Goal: Information Seeking & Learning: Check status

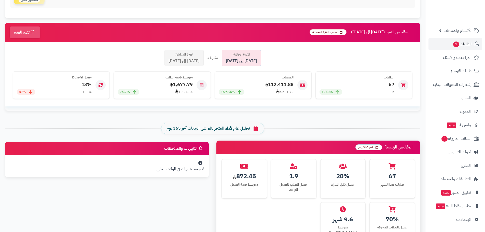
scroll to position [76, 0]
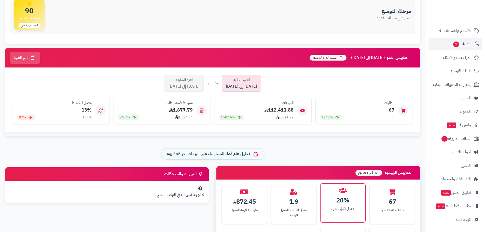
click at [344, 211] on div "معدل تكرار الشراء" at bounding box center [343, 208] width 37 height 5
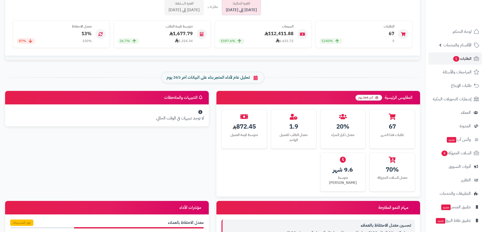
scroll to position [51, 0]
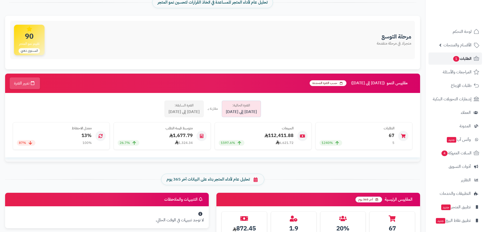
click at [462, 61] on span "الطلبات 1" at bounding box center [462, 58] width 19 height 7
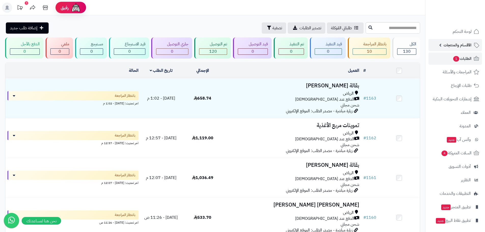
click at [453, 47] on span "الأقسام والمنتجات" at bounding box center [458, 45] width 28 height 7
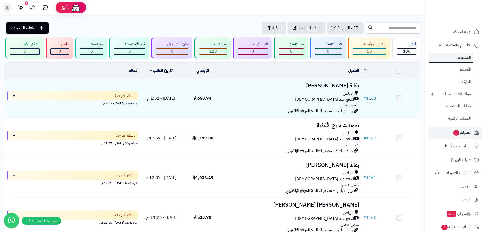
click at [461, 61] on link "المنتجات" at bounding box center [451, 57] width 45 height 10
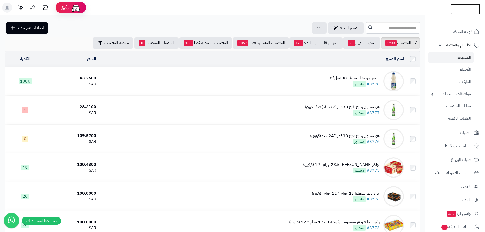
click at [452, 14] on img at bounding box center [466, 19] width 30 height 11
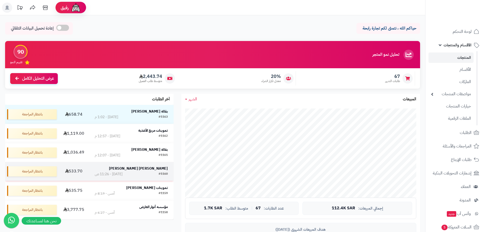
scroll to position [25, 0]
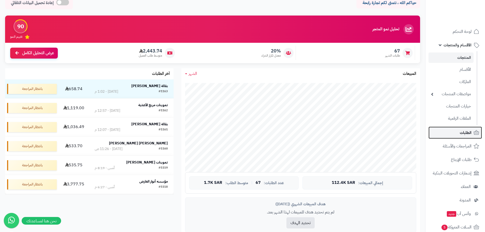
click at [465, 130] on span "الطلبات" at bounding box center [466, 132] width 12 height 7
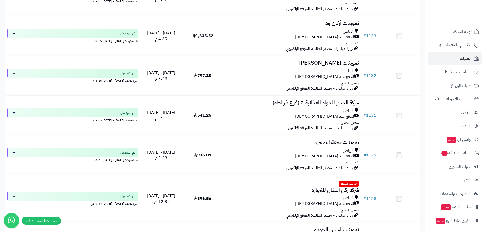
scroll to position [1248, 0]
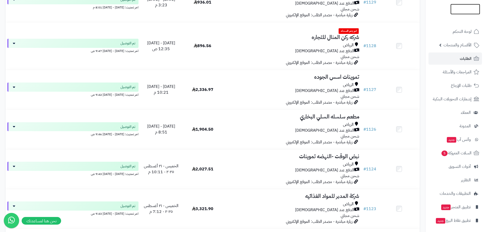
click at [464, 14] on img at bounding box center [466, 19] width 30 height 11
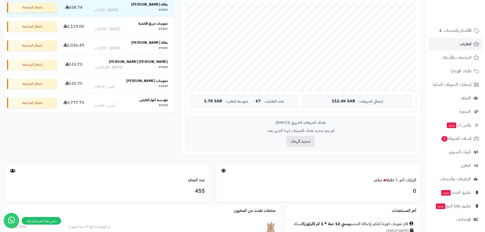
scroll to position [5, 0]
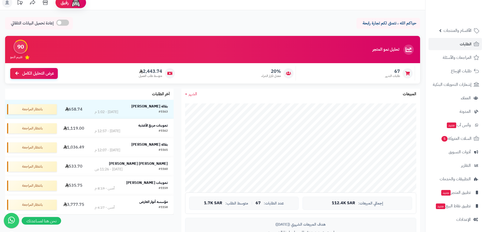
click at [193, 95] on span "الشهر" at bounding box center [193, 94] width 8 height 6
click at [206, 107] on link "اليوم" at bounding box center [201, 105] width 41 height 9
click at [193, 96] on span "اليوم" at bounding box center [192, 94] width 7 height 6
click at [201, 115] on link "الأسبوع" at bounding box center [201, 115] width 41 height 9
click at [190, 94] on span "الأسبوع" at bounding box center [195, 94] width 12 height 6
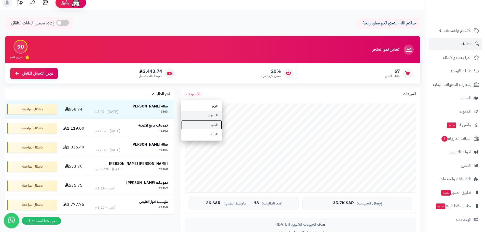
click at [207, 125] on link "الشهر" at bounding box center [201, 124] width 41 height 9
click at [189, 93] on span "الشهر" at bounding box center [193, 94] width 8 height 6
click at [203, 109] on link "اليوم" at bounding box center [201, 105] width 41 height 9
click at [194, 96] on span "اليوم" at bounding box center [192, 94] width 7 height 6
click at [204, 115] on link "الأسبوع" at bounding box center [201, 115] width 41 height 9
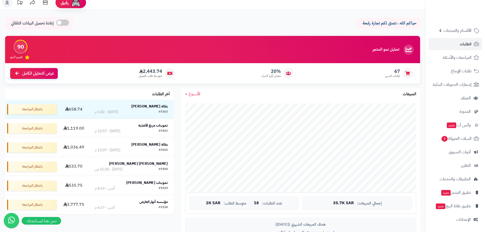
click at [188, 94] on link "الأسبوع" at bounding box center [192, 94] width 15 height 6
click at [208, 124] on link "الشهر" at bounding box center [201, 124] width 41 height 9
